Goal: Information Seeking & Learning: Find specific fact

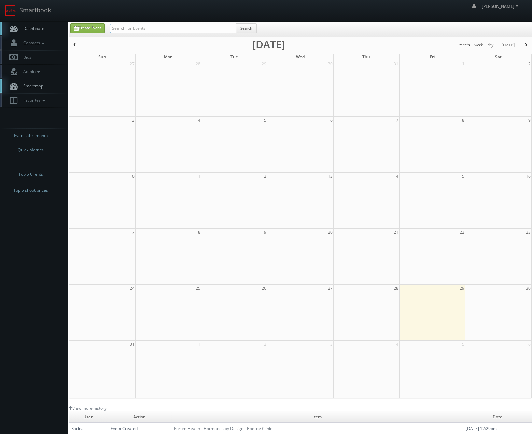
drag, startPoint x: 134, startPoint y: 31, endPoint x: 138, endPoint y: 32, distance: 3.9
click at [137, 32] on input "text" at bounding box center [173, 29] width 126 height 10
type input "jeffrey wilson"
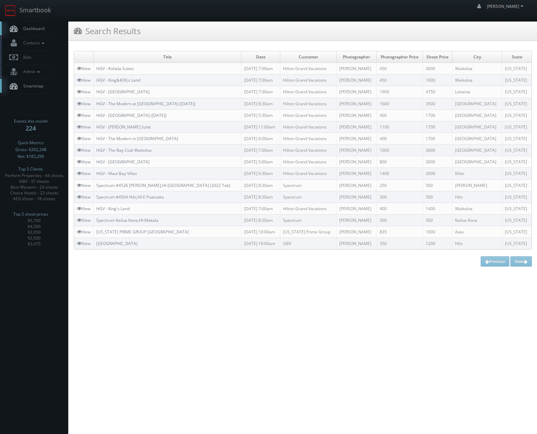
drag, startPoint x: 418, startPoint y: 303, endPoint x: 373, endPoint y: 156, distance: 153.5
click at [417, 300] on html "Smartbook Toggle Side Navigation Toggle Top Navigation Chris_Sardinas Chris_Sar…" at bounding box center [268, 217] width 537 height 434
